Goal: Transaction & Acquisition: Book appointment/travel/reservation

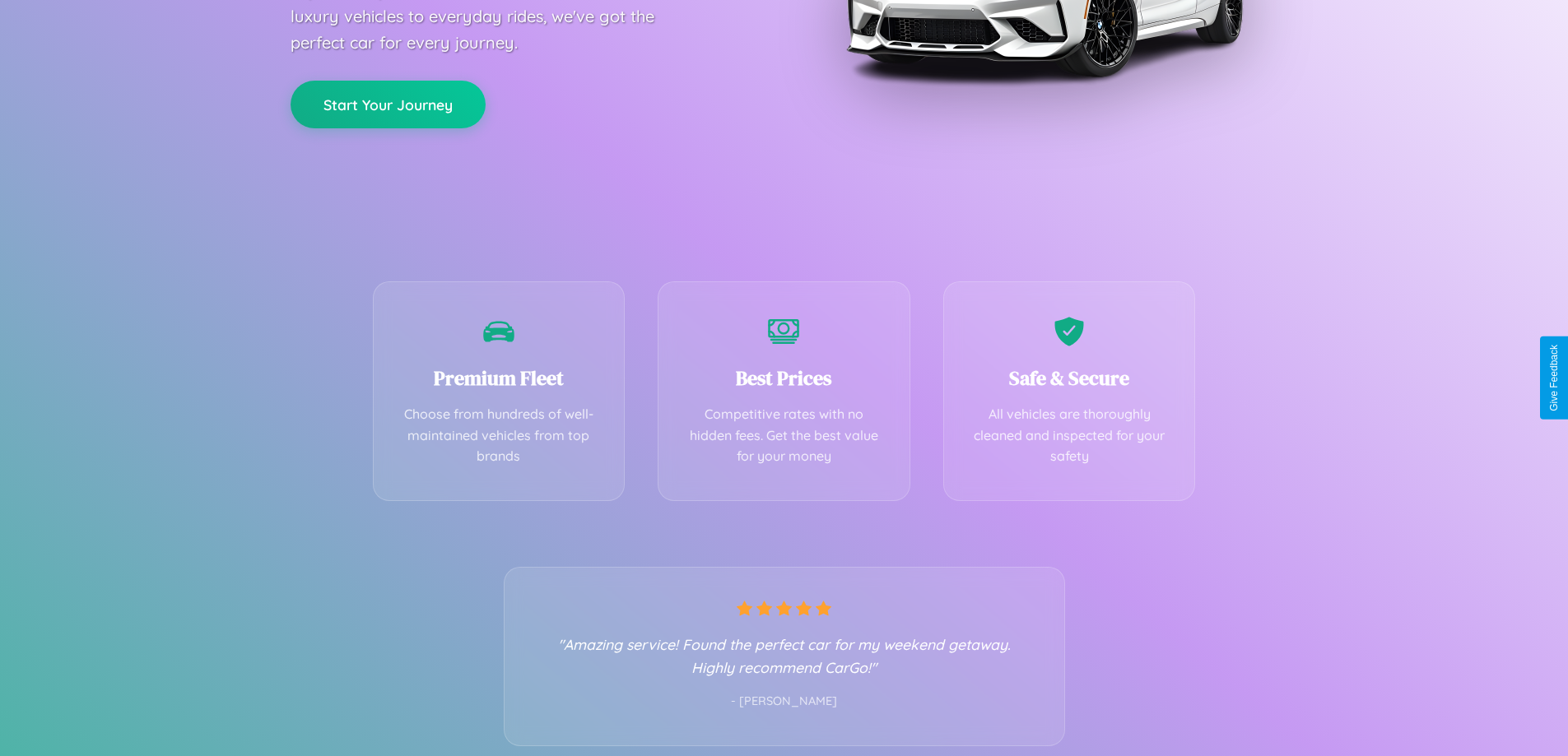
scroll to position [324, 0]
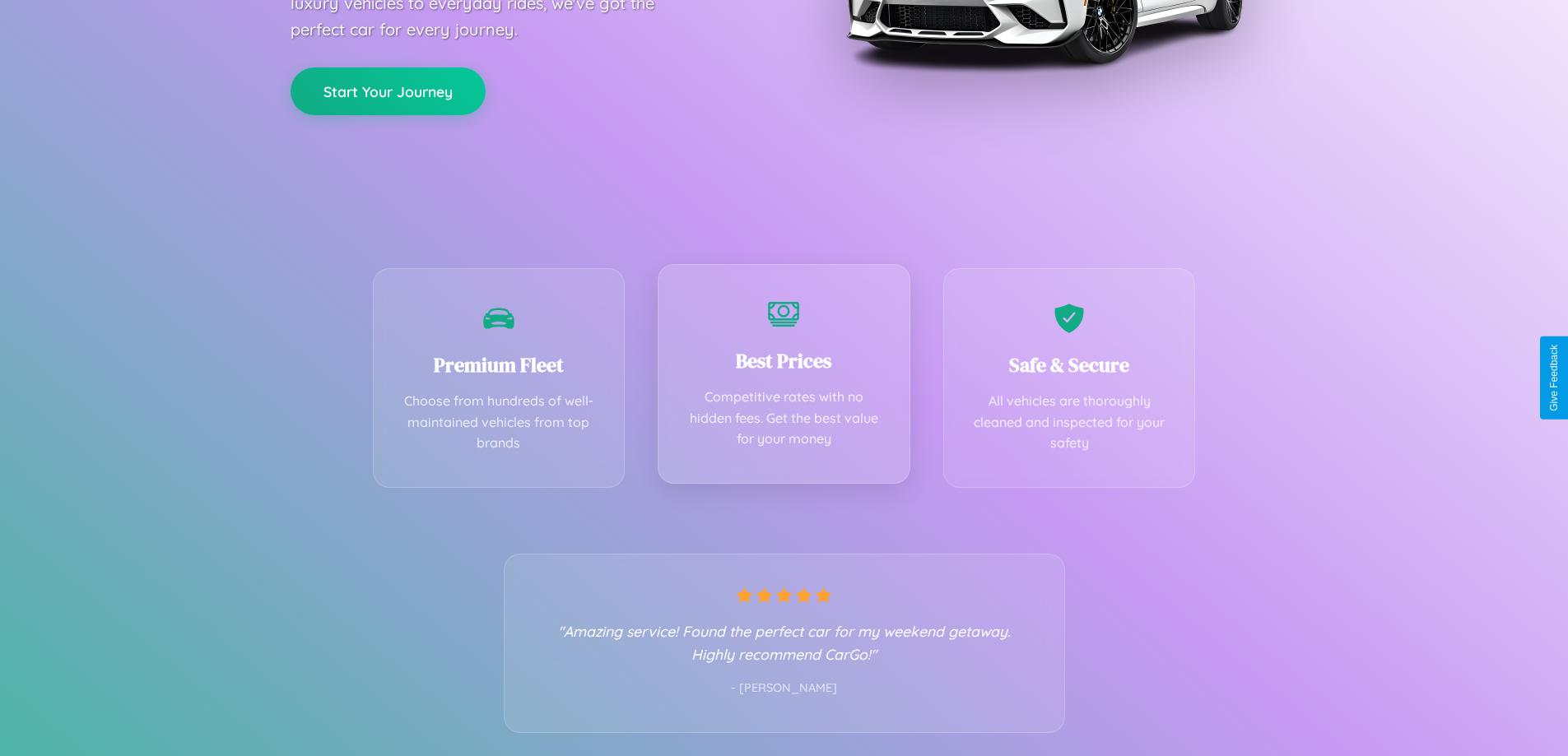
click at [784, 378] on div "Best Prices Competitive rates with no hidden fees. Get the best value for your …" at bounding box center [784, 374] width 253 height 219
click at [387, 91] on button "Start Your Journey" at bounding box center [387, 90] width 195 height 48
click at [387, 89] on button "Start Your Journey" at bounding box center [387, 90] width 195 height 48
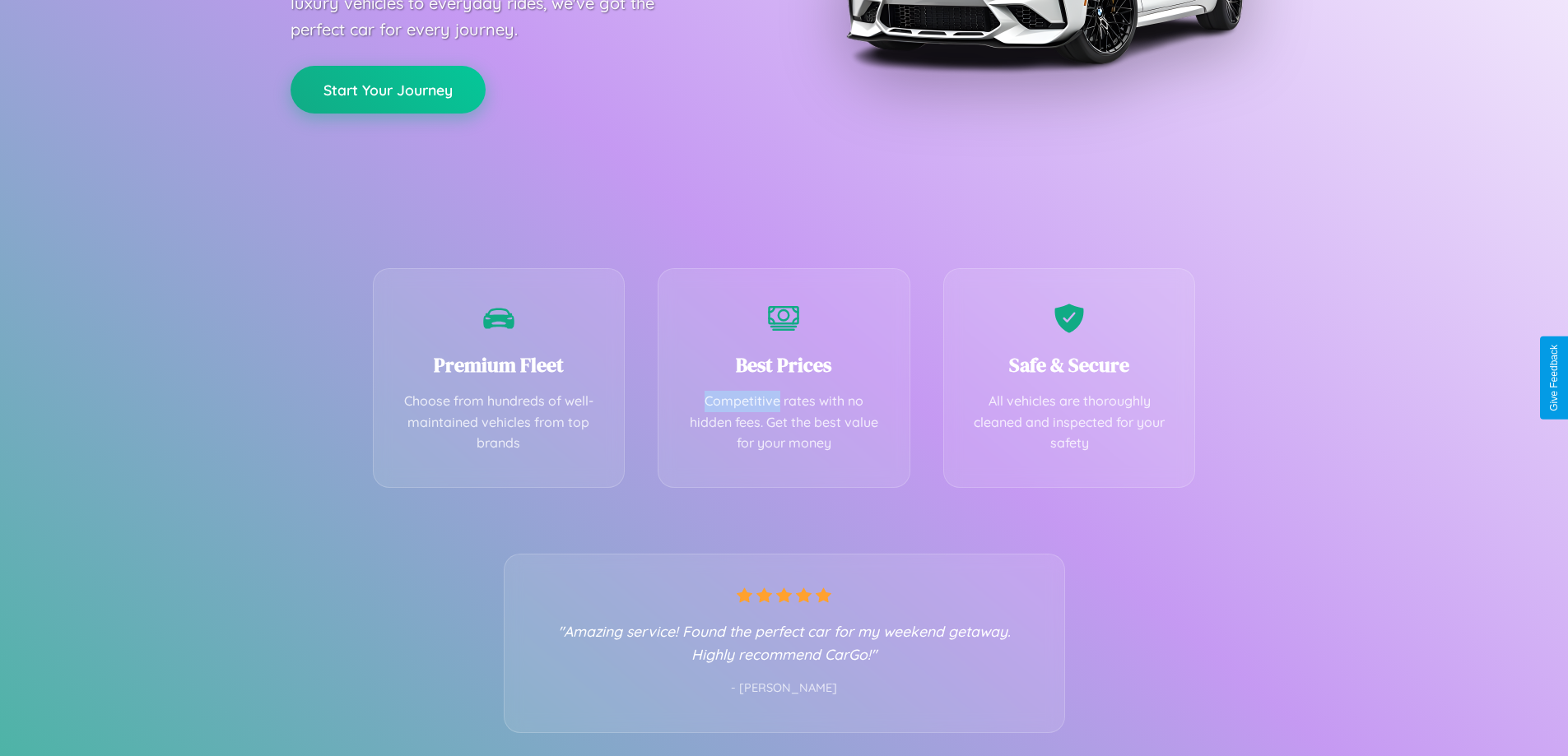
click at [387, 89] on button "Start Your Journey" at bounding box center [387, 90] width 195 height 48
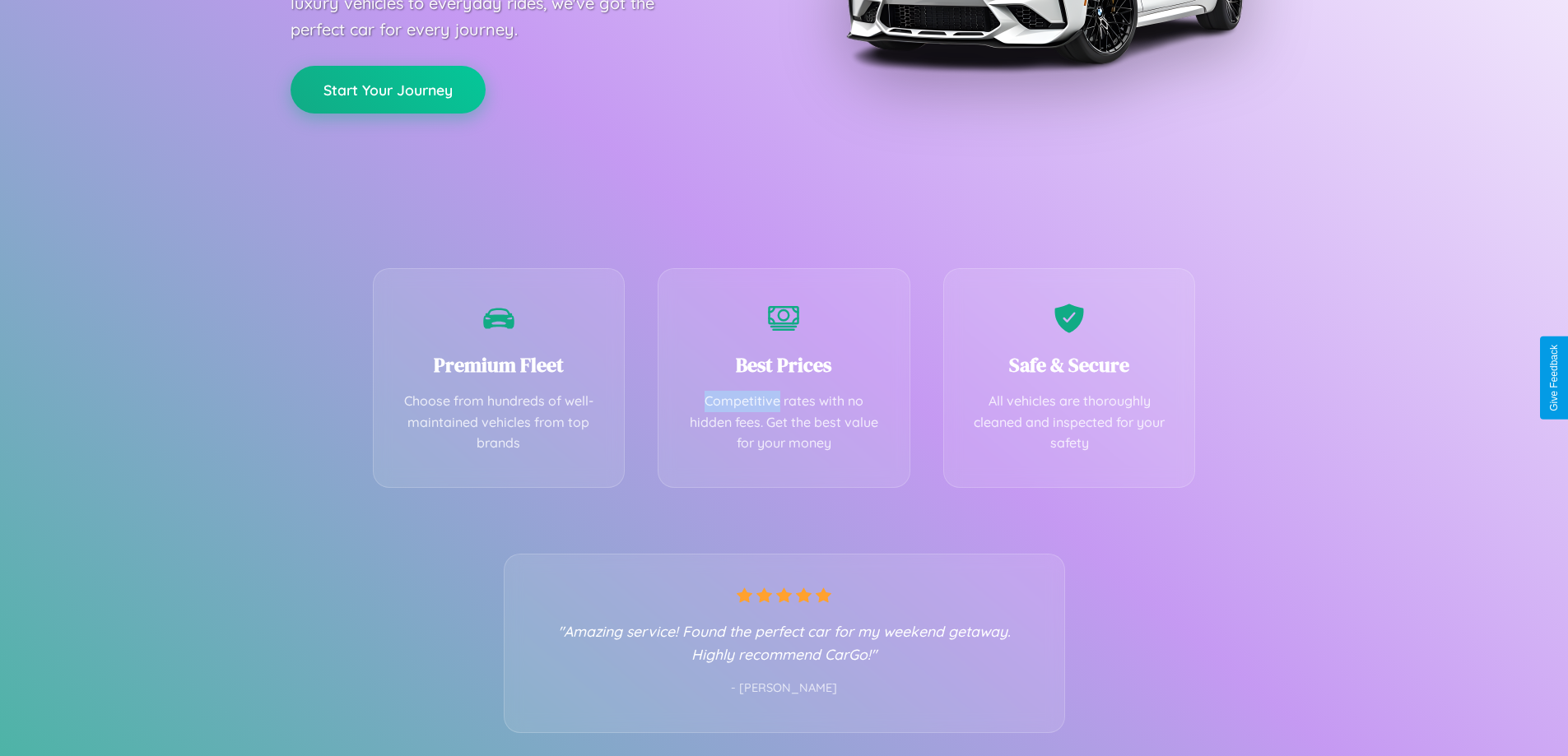
click at [387, 89] on button "Start Your Journey" at bounding box center [387, 90] width 195 height 48
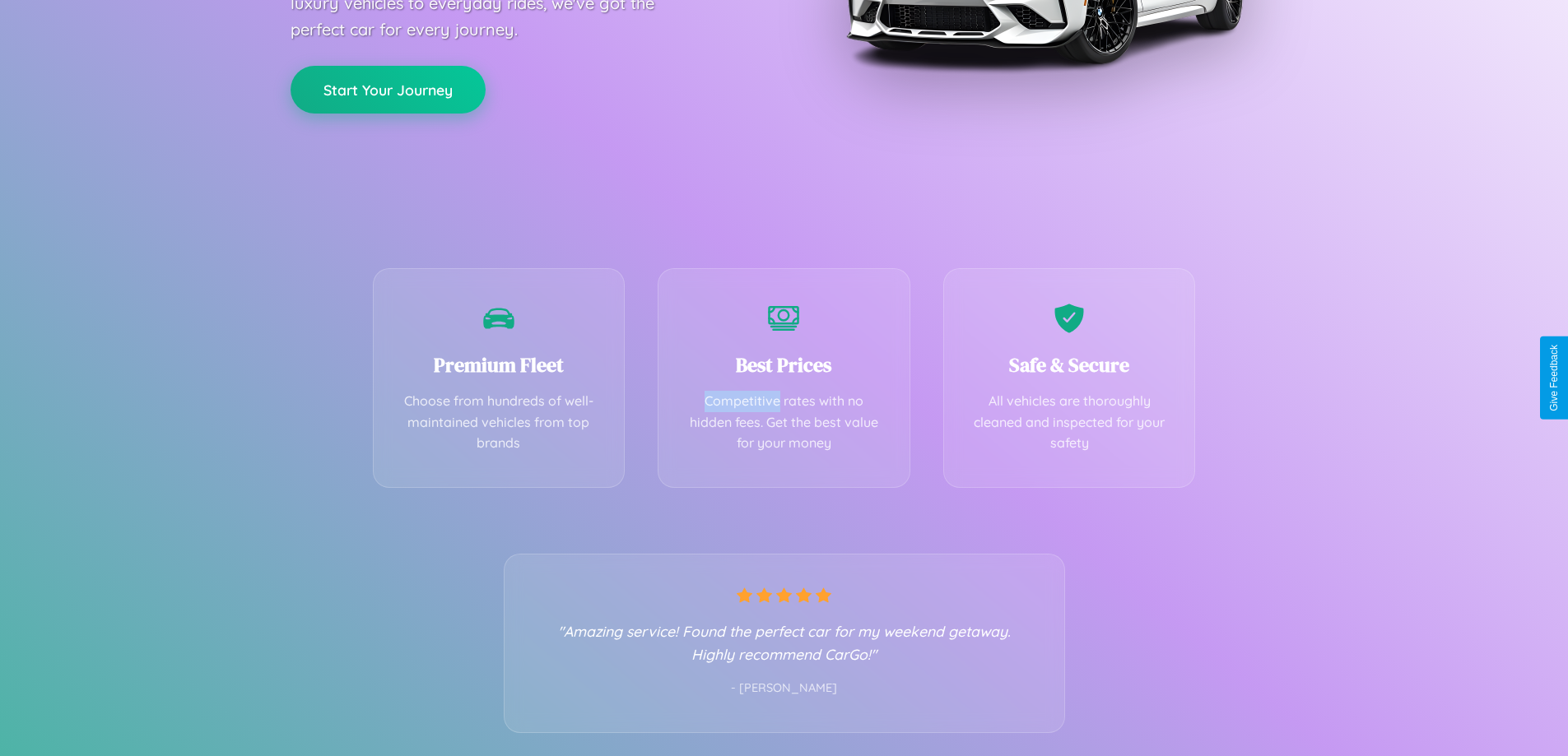
click at [387, 89] on button "Start Your Journey" at bounding box center [387, 90] width 195 height 48
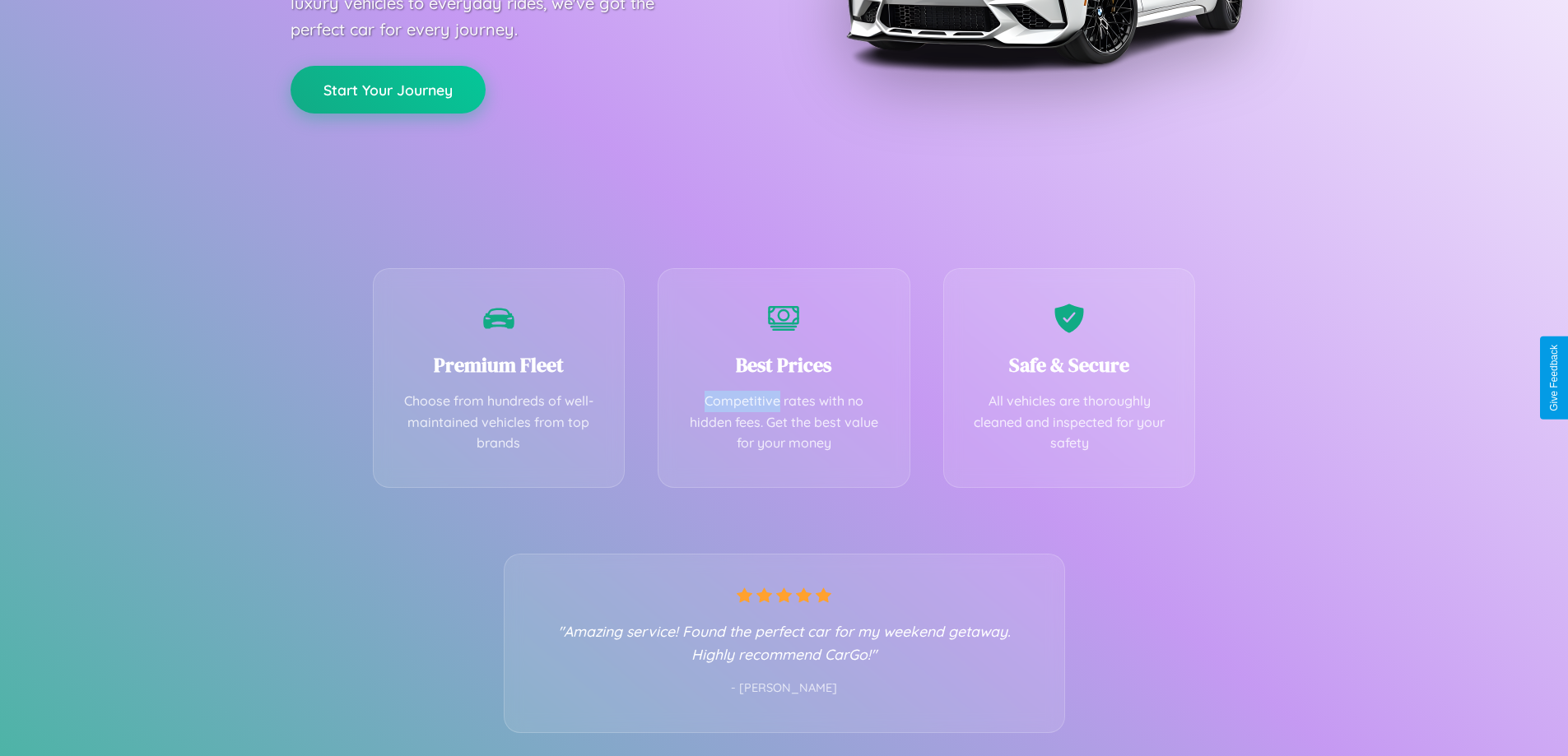
click at [387, 89] on button "Start Your Journey" at bounding box center [387, 90] width 195 height 48
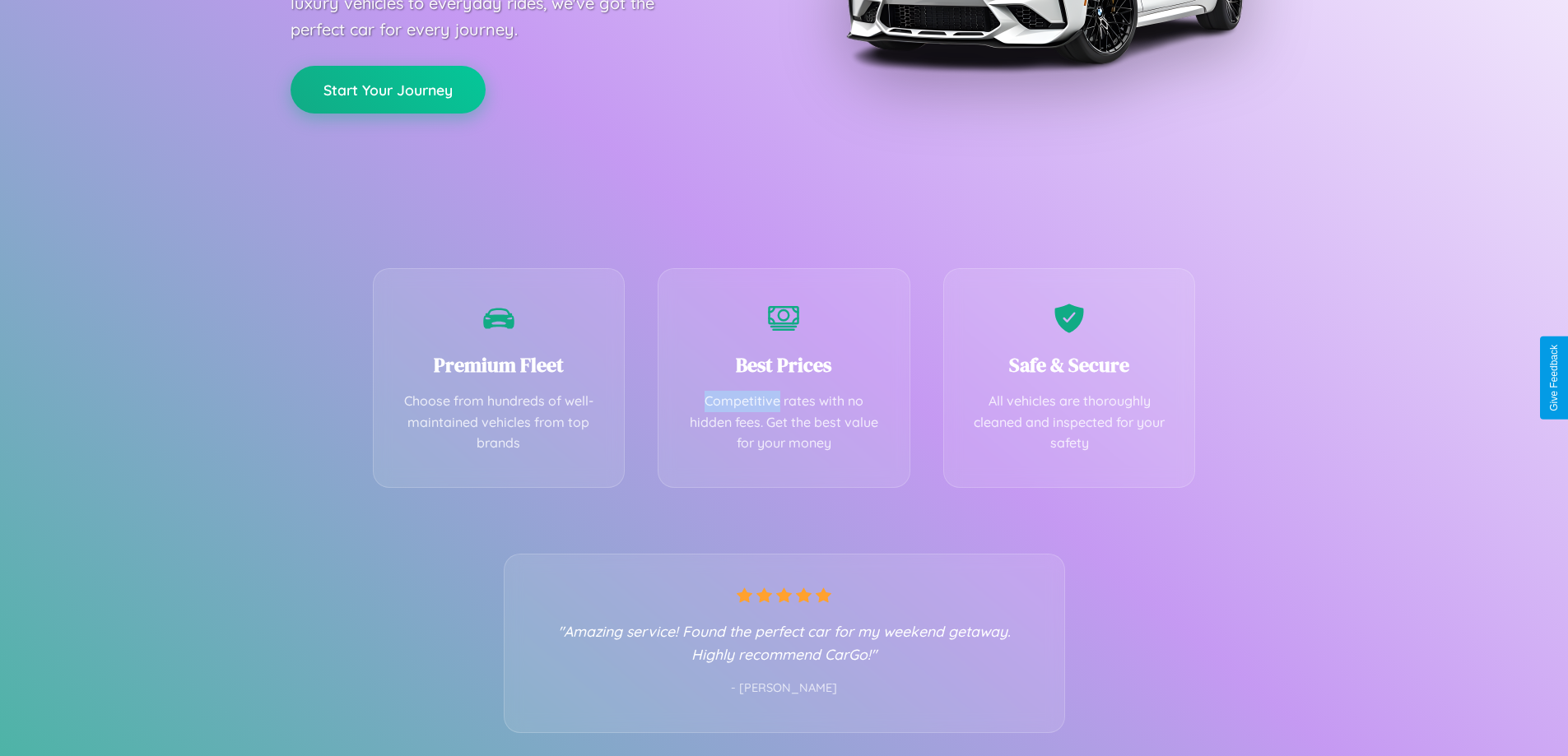
click at [387, 89] on button "Start Your Journey" at bounding box center [387, 90] width 195 height 48
